Goal: Task Accomplishment & Management: Complete application form

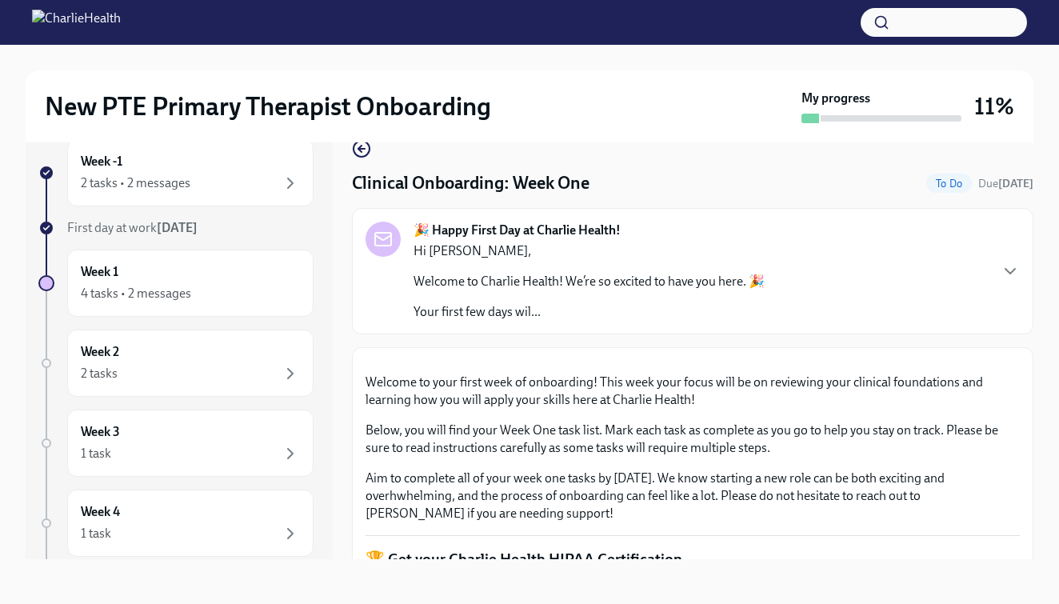
scroll to position [613, 0]
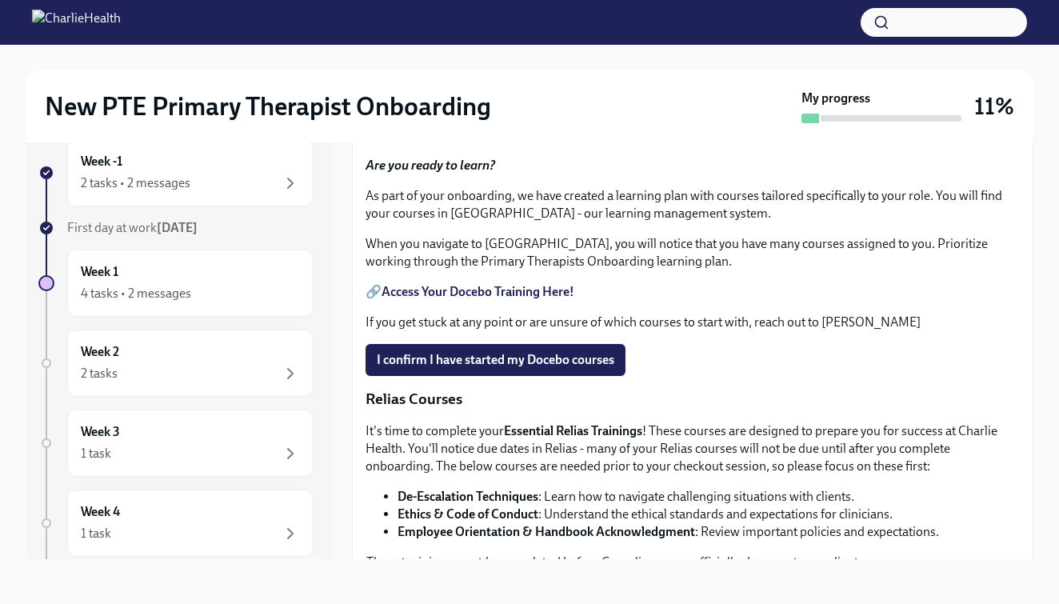
click at [406, 90] on span "Upload HIPAA Certification" at bounding box center [461, 82] width 169 height 16
click at [0, 0] on input "Upload HIPAA Certification" at bounding box center [0, 0] width 0 height 0
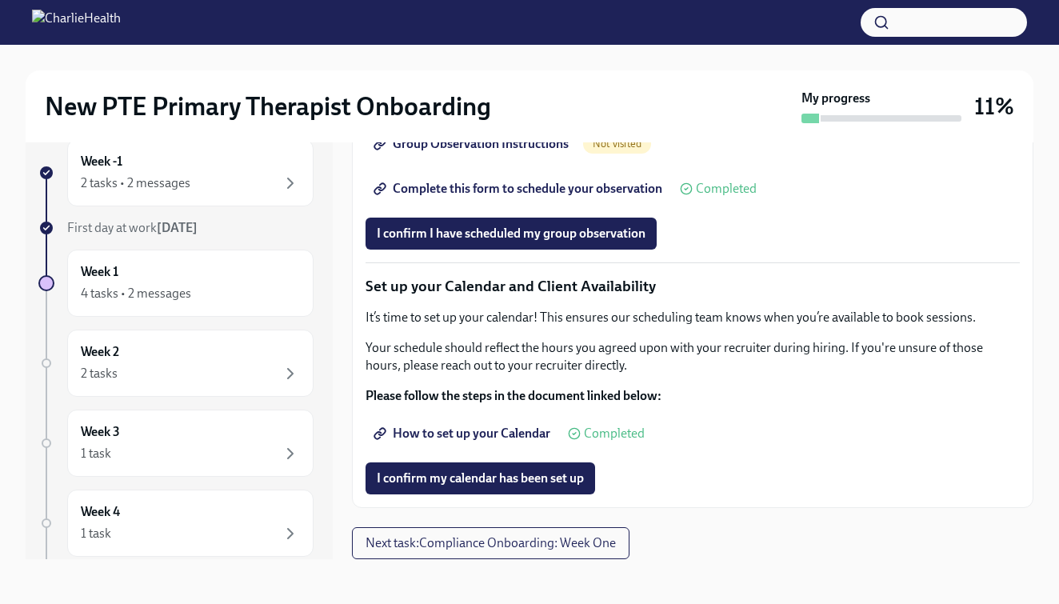
scroll to position [2065, 0]
click at [470, 197] on span "Complete this form to schedule your observation" at bounding box center [519, 189] width 285 height 16
click at [473, 241] on span "I confirm I have scheduled my group observation" at bounding box center [511, 234] width 269 height 16
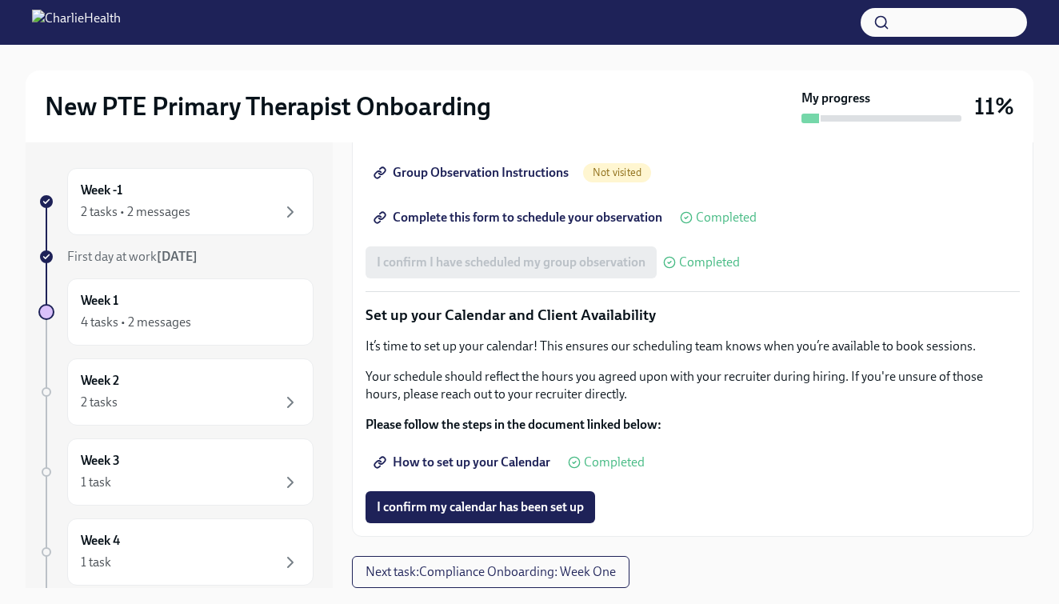
scroll to position [2141, 0]
click at [476, 181] on span "Group Observation Instructions" at bounding box center [473, 173] width 192 height 16
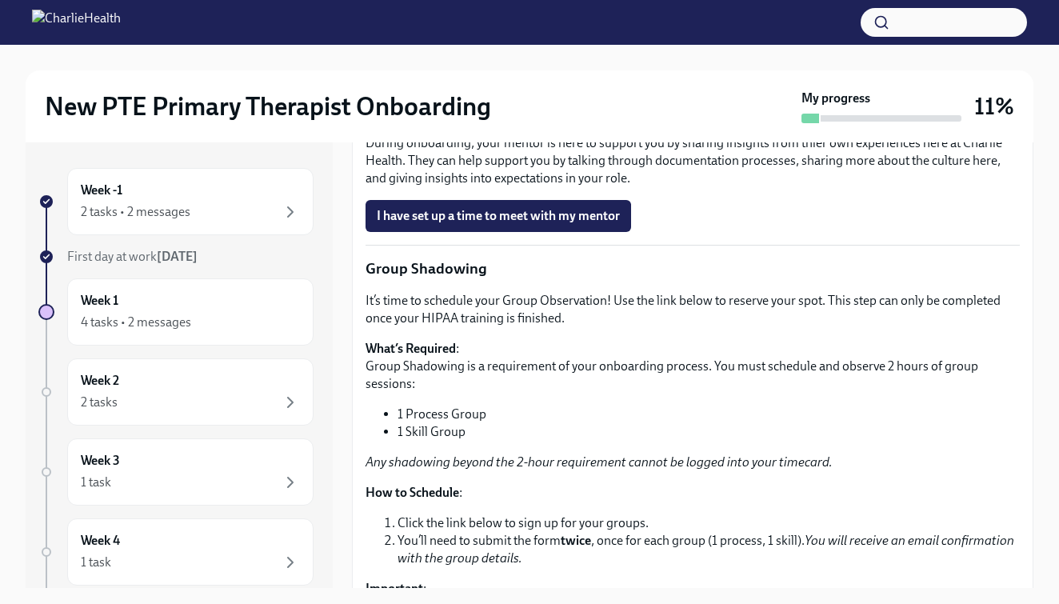
scroll to position [1609, 0]
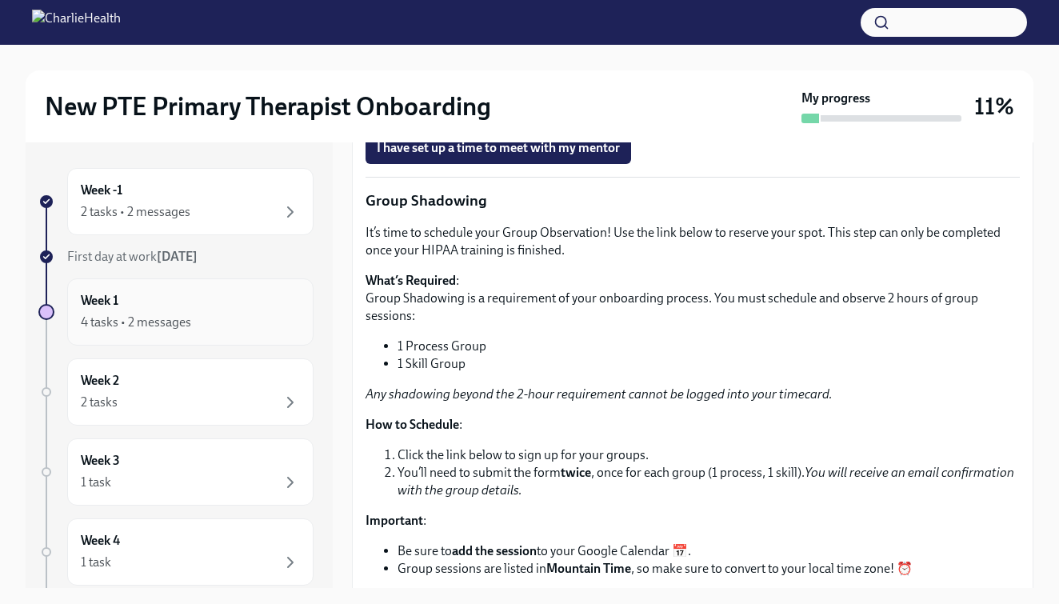
click at [237, 333] on div "Week 1 4 tasks • 2 messages" at bounding box center [190, 311] width 246 height 67
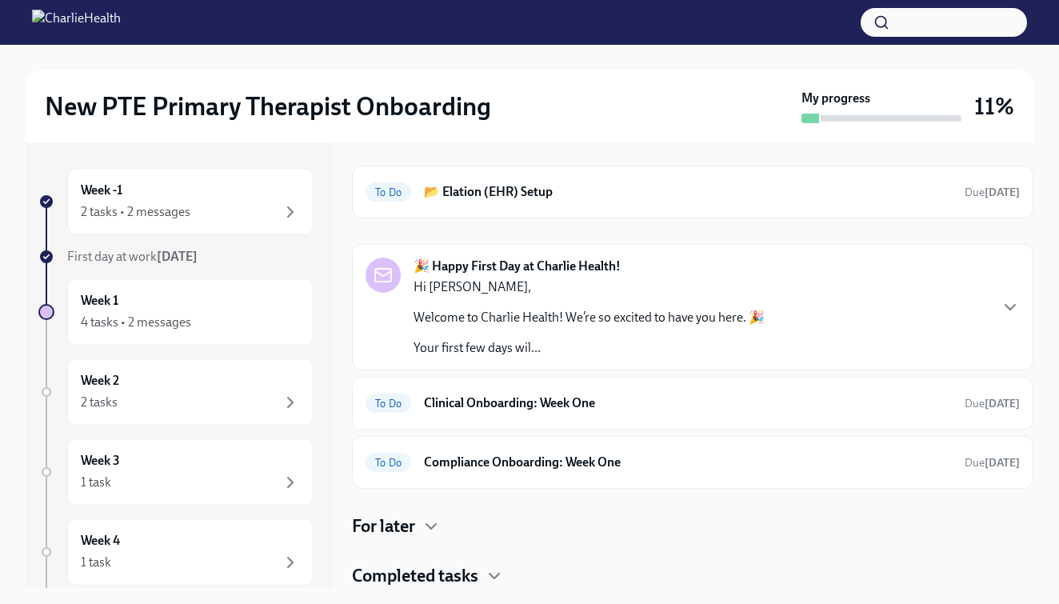
scroll to position [50, 0]
click at [521, 425] on div "To Do Clinical Onboarding: Week One Due [DATE]" at bounding box center [692, 403] width 681 height 53
click at [535, 418] on div "To Do Clinical Onboarding: Week One Due [DATE]" at bounding box center [692, 403] width 681 height 53
click at [518, 398] on h6 "Clinical Onboarding: Week One" at bounding box center [688, 403] width 528 height 18
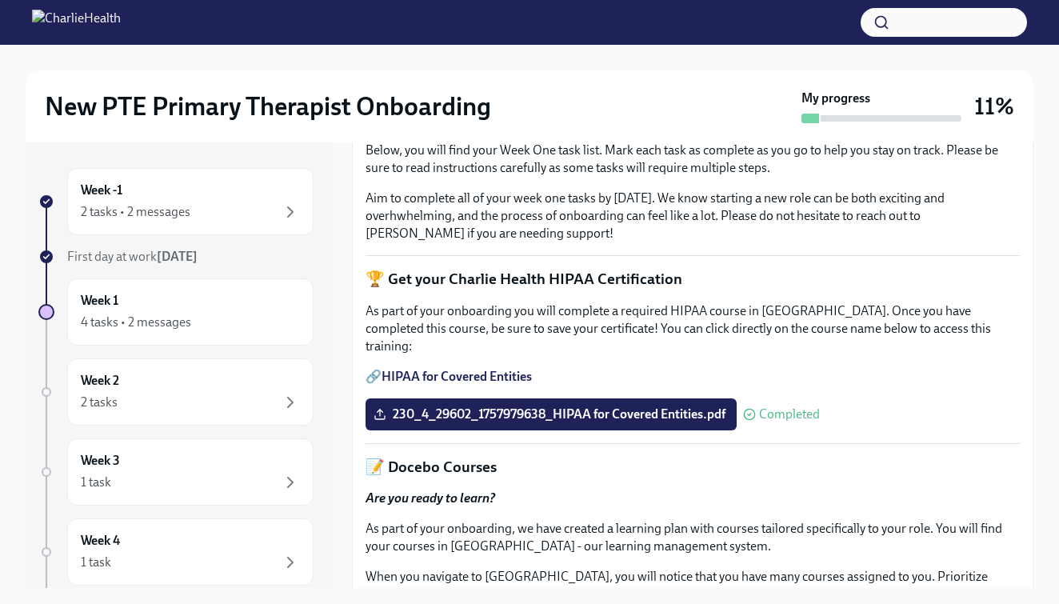
scroll to position [90, 0]
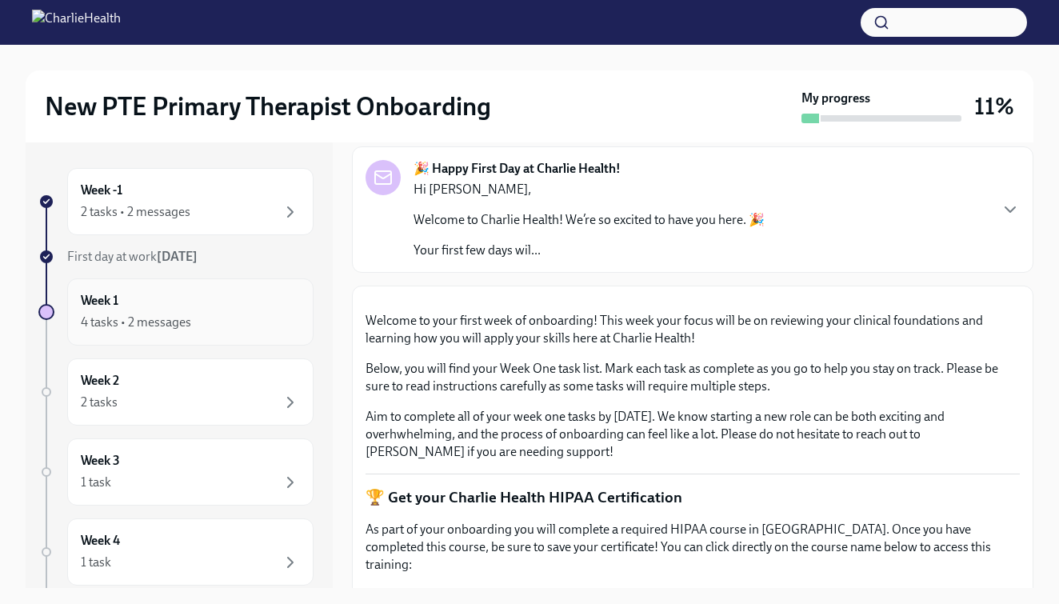
click at [113, 338] on div "Week 1 4 tasks • 2 messages" at bounding box center [190, 311] width 246 height 67
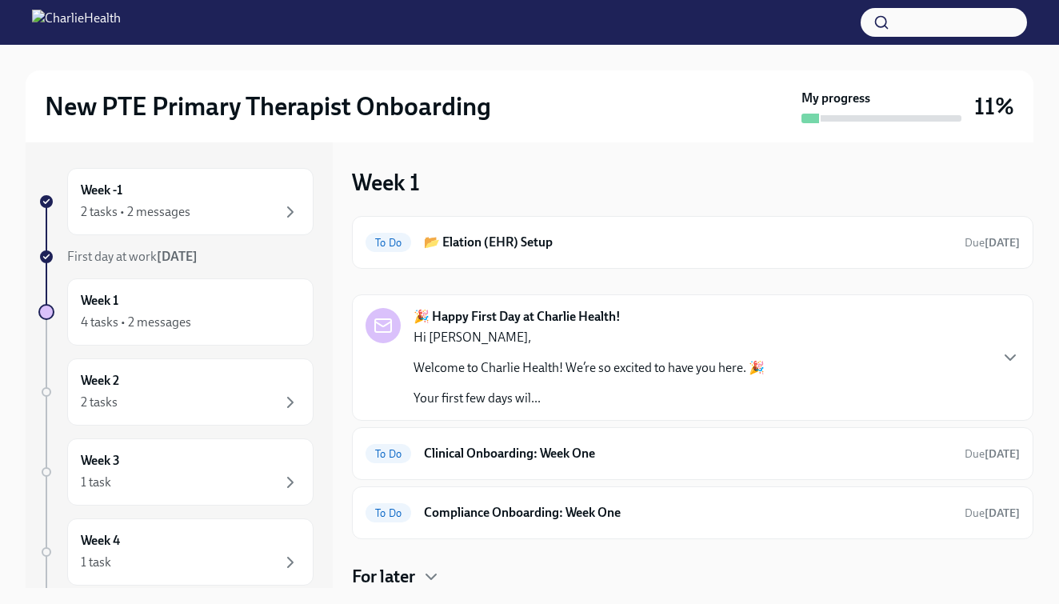
scroll to position [50, 0]
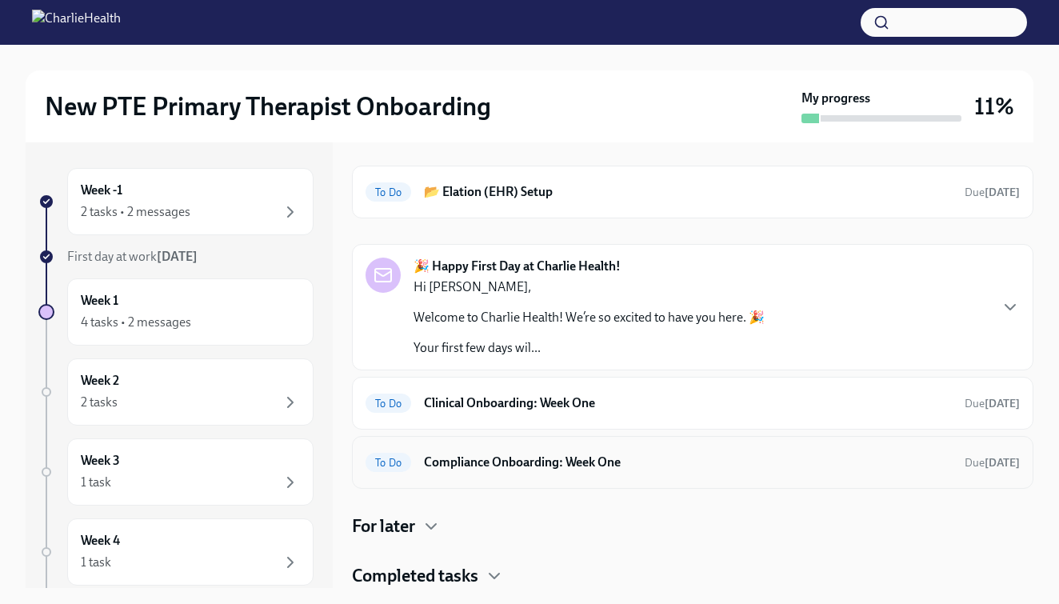
click at [480, 466] on h6 "Compliance Onboarding: Week One" at bounding box center [688, 462] width 528 height 18
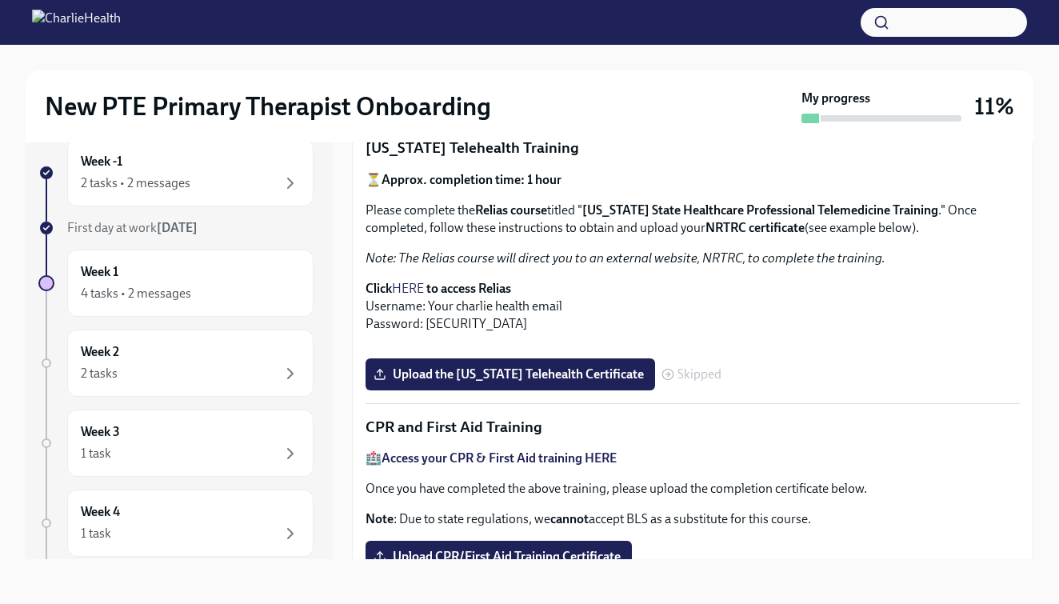
scroll to position [366, 0]
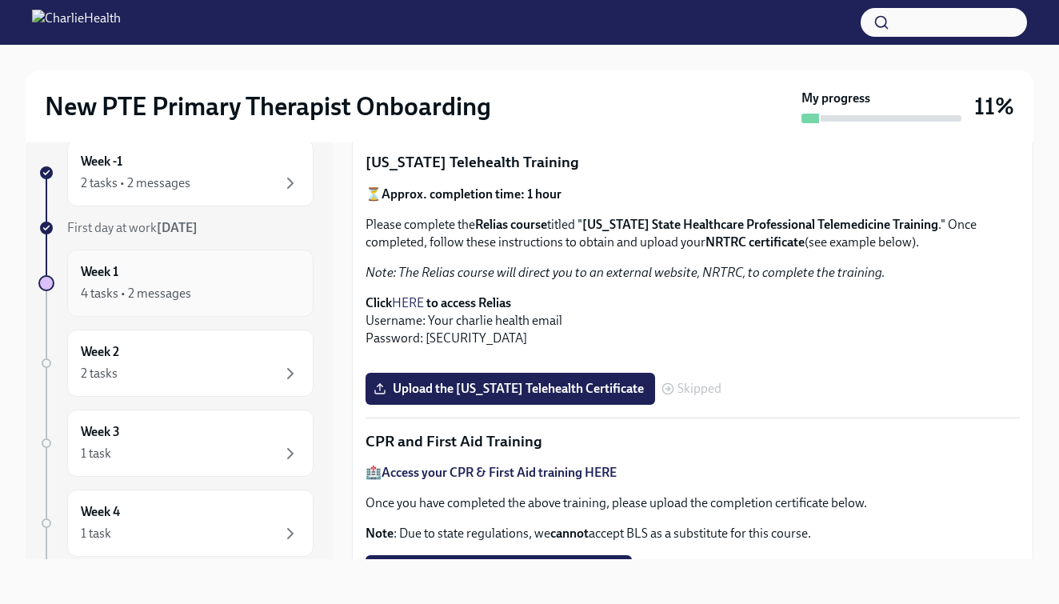
click at [130, 277] on div "Week 1 4 tasks • 2 messages" at bounding box center [190, 283] width 219 height 40
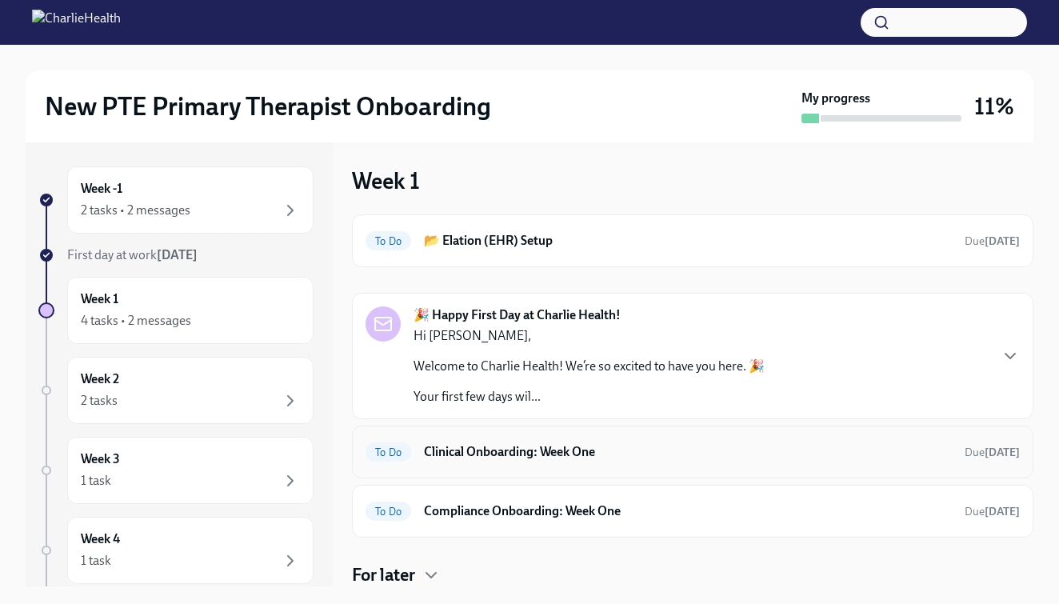
click at [485, 462] on div "To Do Clinical Onboarding: Week One Due [DATE]" at bounding box center [692, 452] width 654 height 26
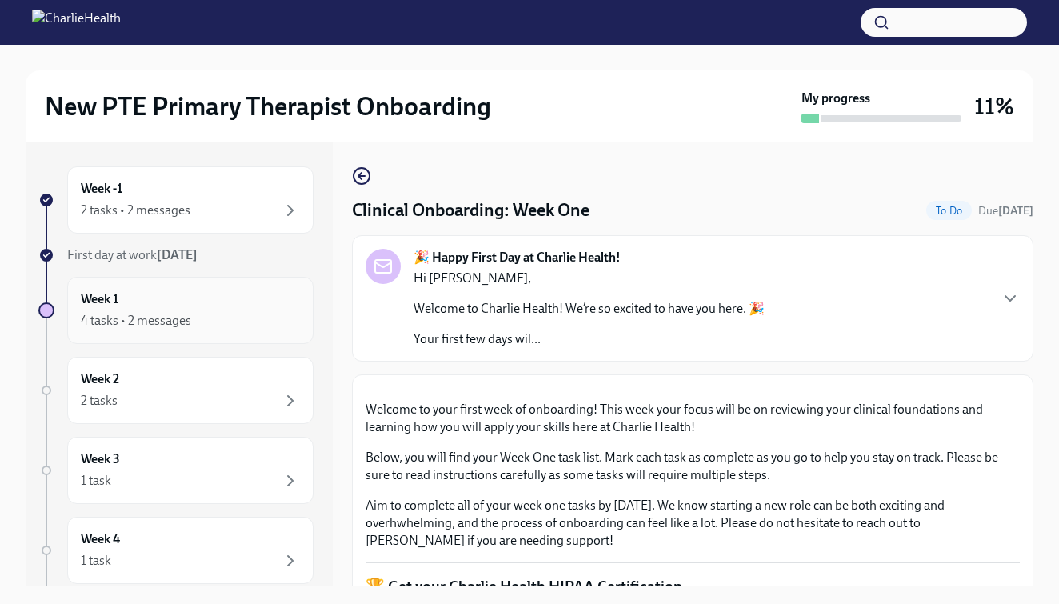
click at [143, 315] on div "4 tasks • 2 messages" at bounding box center [136, 321] width 110 height 18
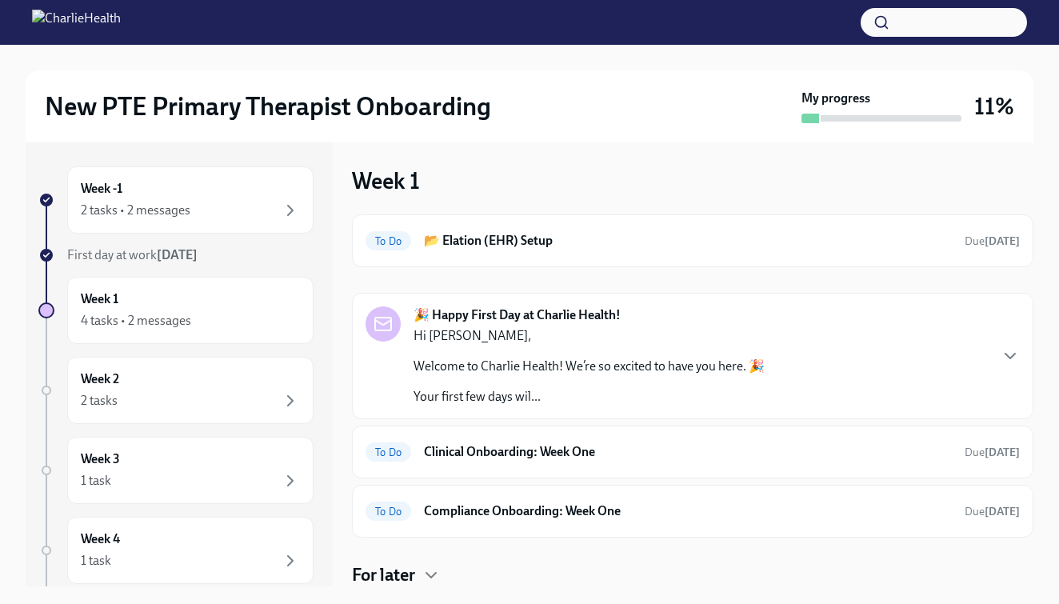
scroll to position [25, 0]
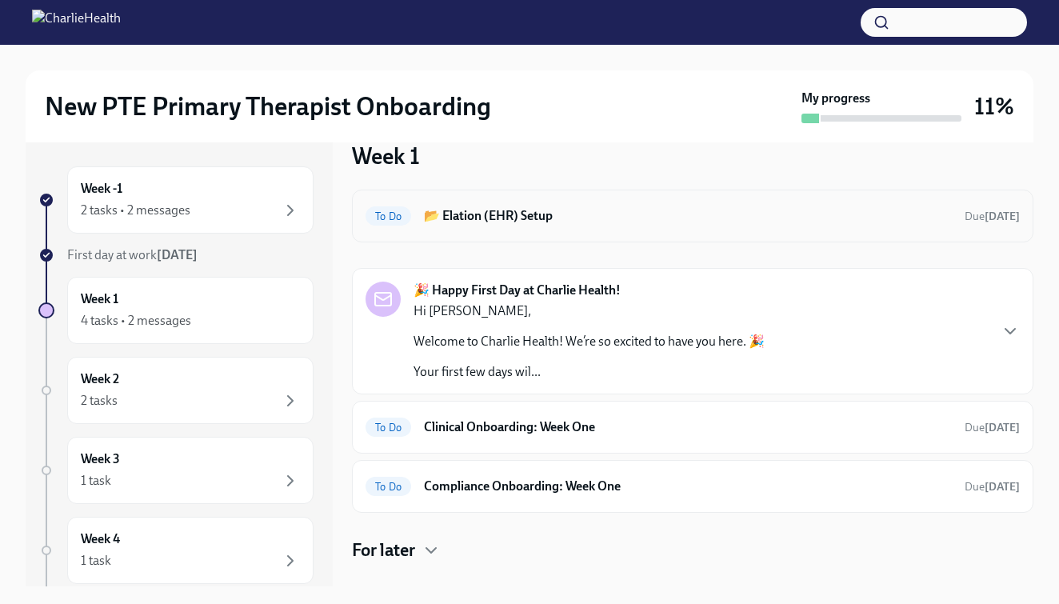
click at [820, 226] on div "To Do 📂 Elation (EHR) Setup Due [DATE]" at bounding box center [692, 216] width 654 height 26
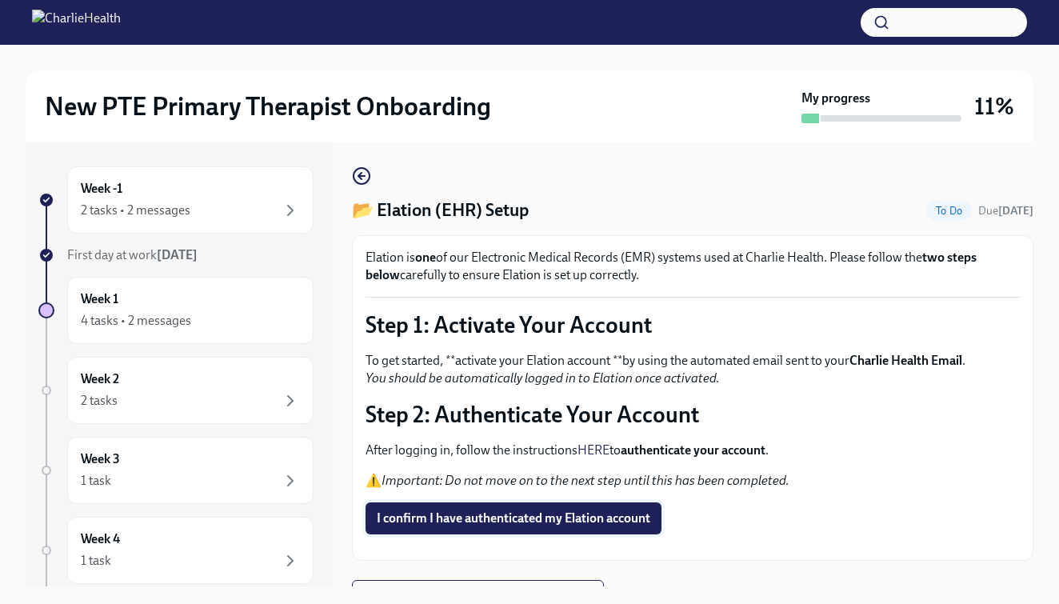
click at [517, 531] on button "I confirm I have authenticated my Elation account" at bounding box center [513, 518] width 296 height 32
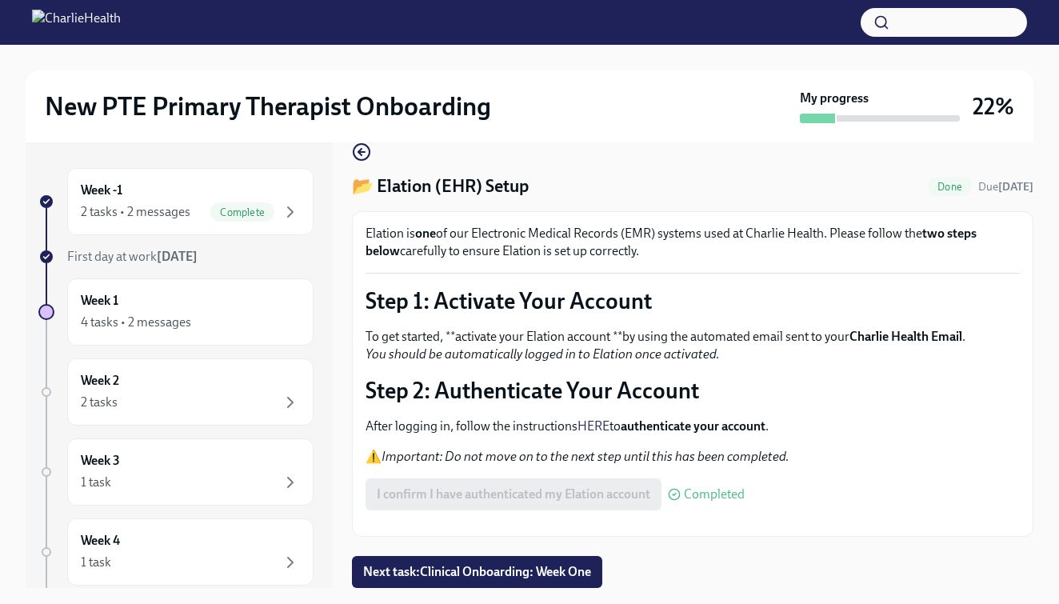
scroll to position [78, 0]
click at [483, 582] on button "Next task : Clinical Onboarding: Week One" at bounding box center [477, 572] width 250 height 32
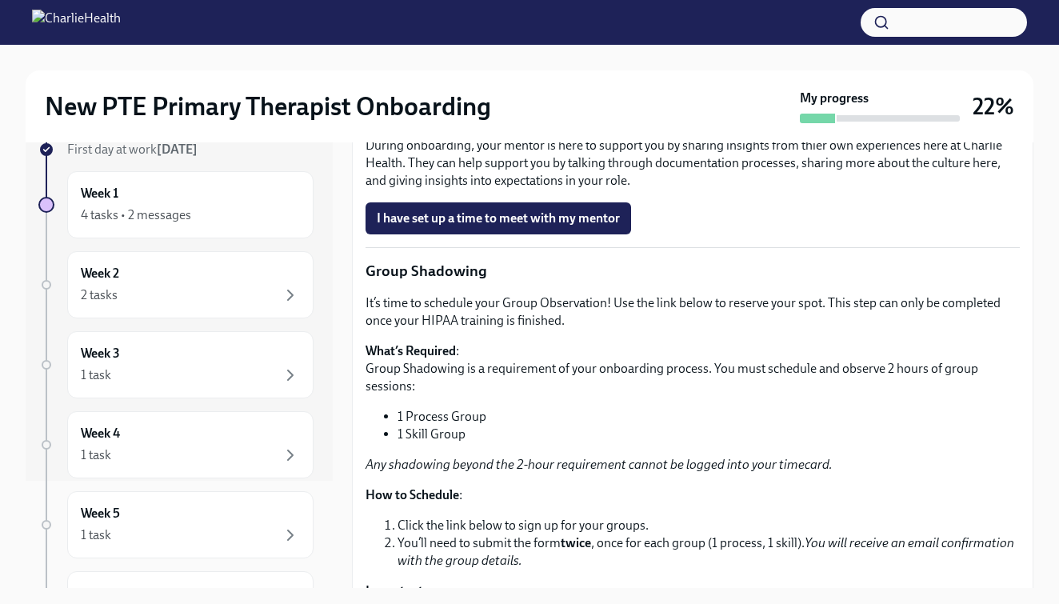
scroll to position [1538, 0]
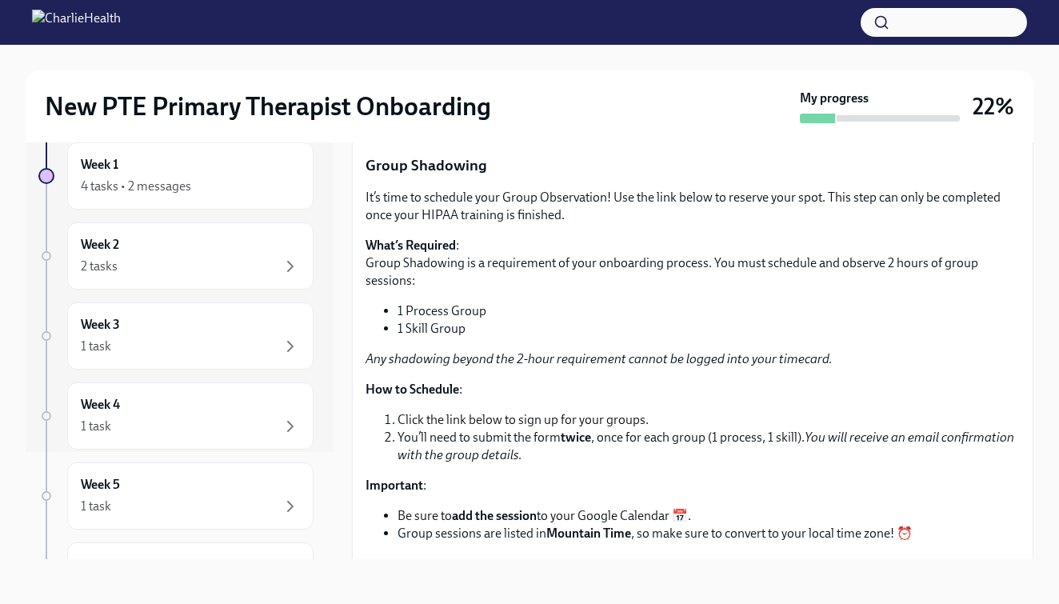
scroll to position [1606, 0]
